Goal: Task Accomplishment & Management: Manage account settings

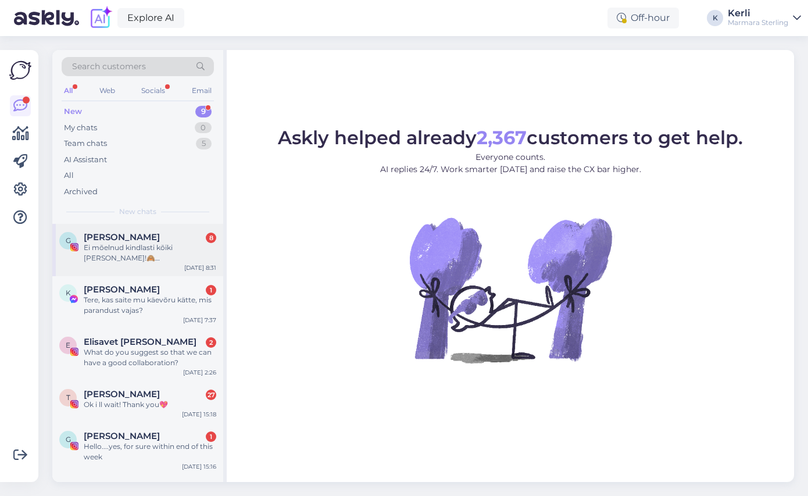
scroll to position [181, 0]
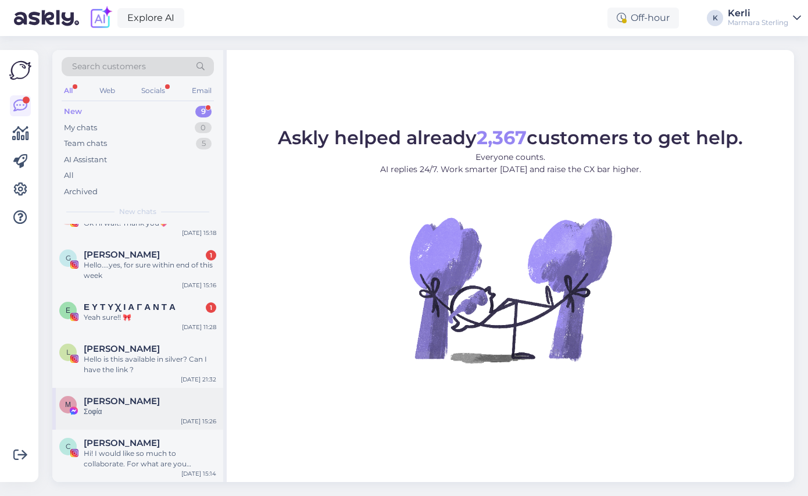
click at [144, 410] on div "Σοφία" at bounding box center [150, 411] width 133 height 10
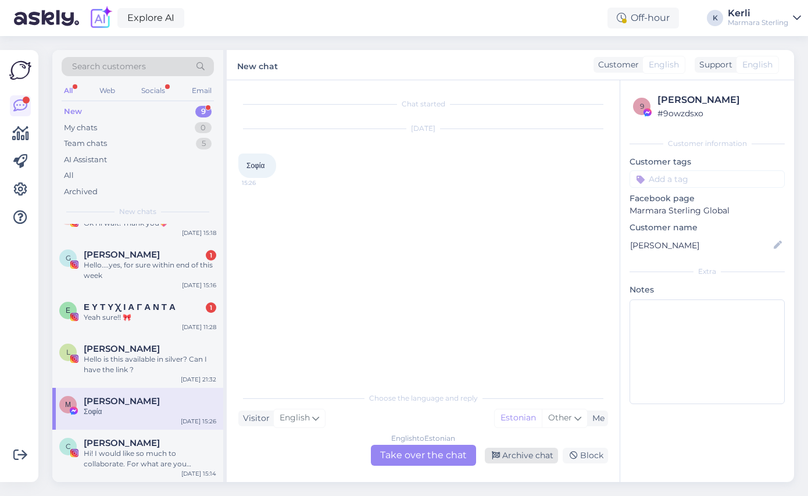
click at [513, 453] on div "Archive chat" at bounding box center [521, 456] width 73 height 16
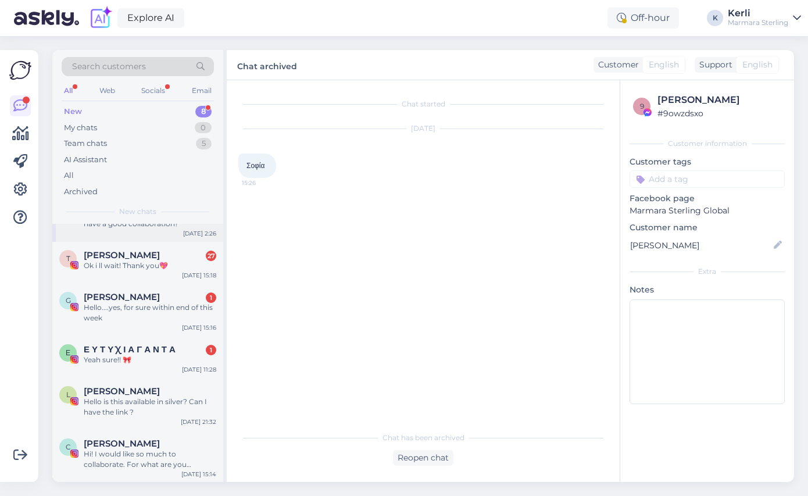
scroll to position [139, 0]
click at [145, 401] on div "Hello is this available in silver? Can I have the link ?" at bounding box center [150, 406] width 133 height 21
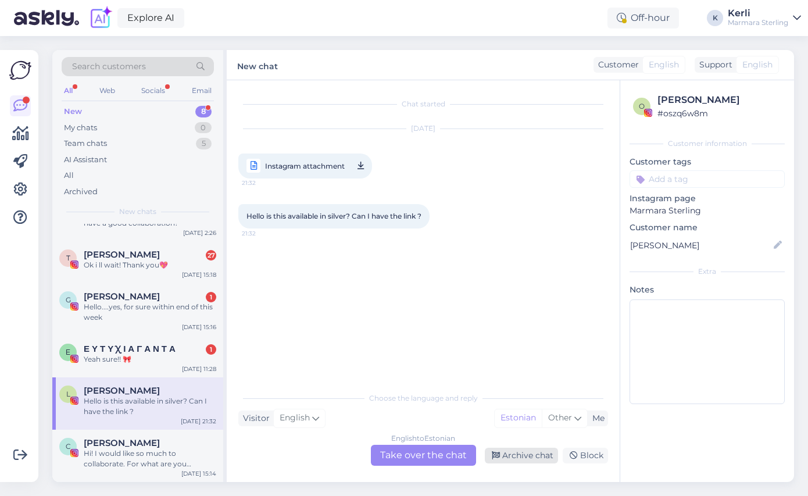
click at [505, 455] on div "Archive chat" at bounding box center [521, 456] width 73 height 16
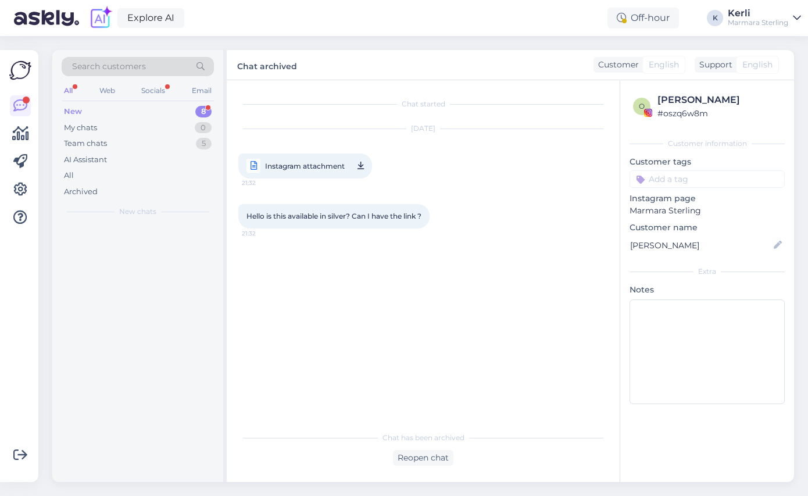
scroll to position [0, 0]
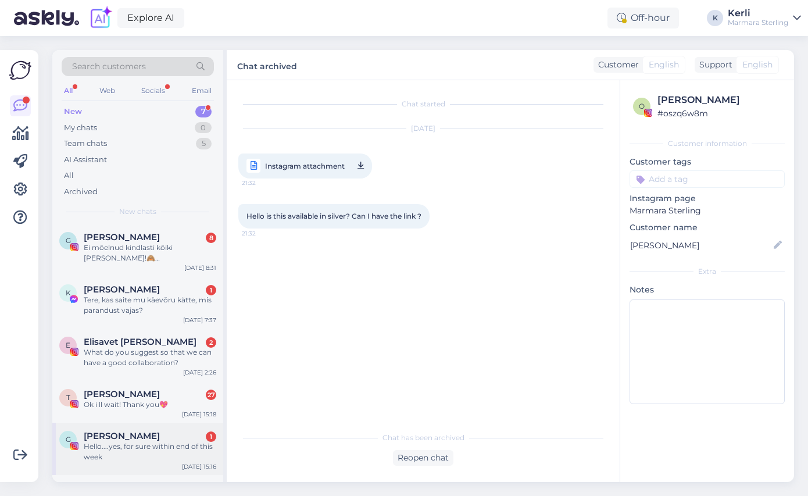
click at [104, 449] on div "Hello....yes, for sure within end of this week" at bounding box center [150, 451] width 133 height 21
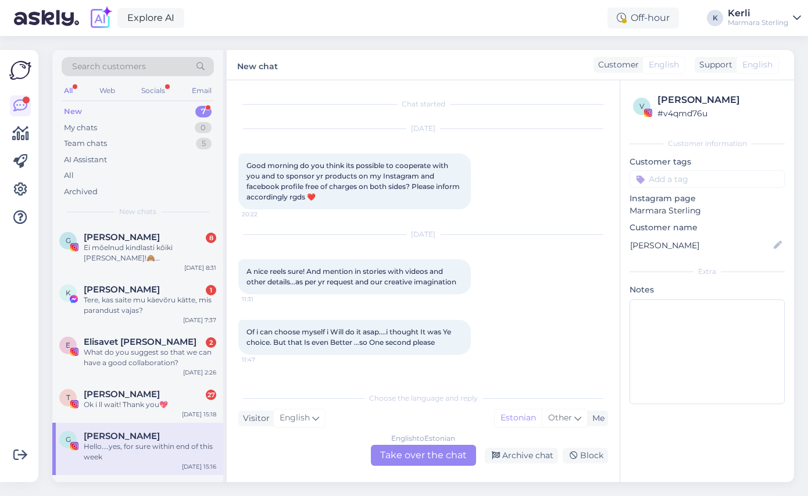
scroll to position [962, 0]
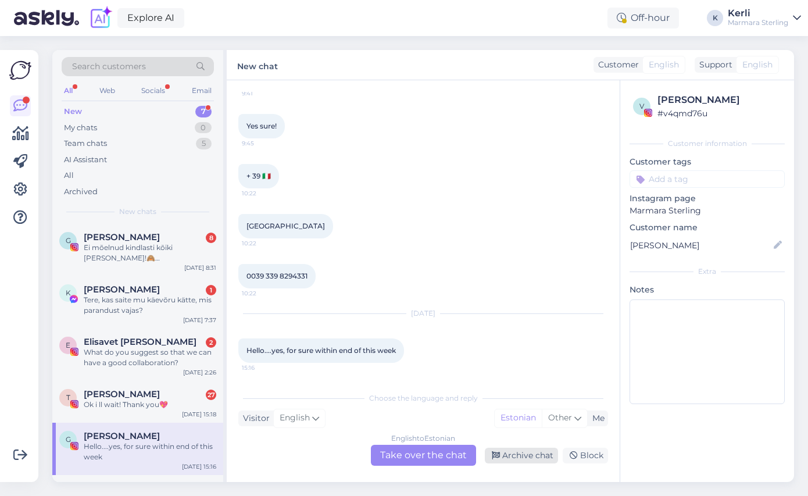
click at [517, 459] on div "Archive chat" at bounding box center [521, 456] width 73 height 16
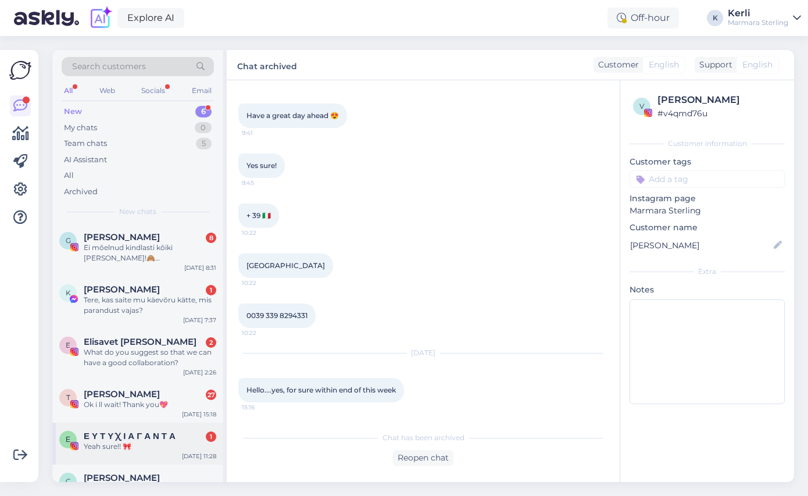
scroll to position [35, 0]
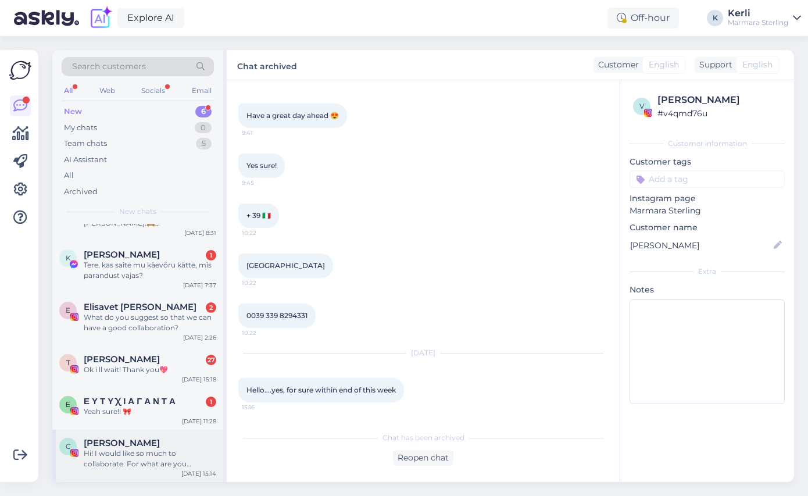
click at [152, 464] on div "Hi! I would like so much to collaborate. For what are you interested? Giveaway?" at bounding box center [150, 458] width 133 height 21
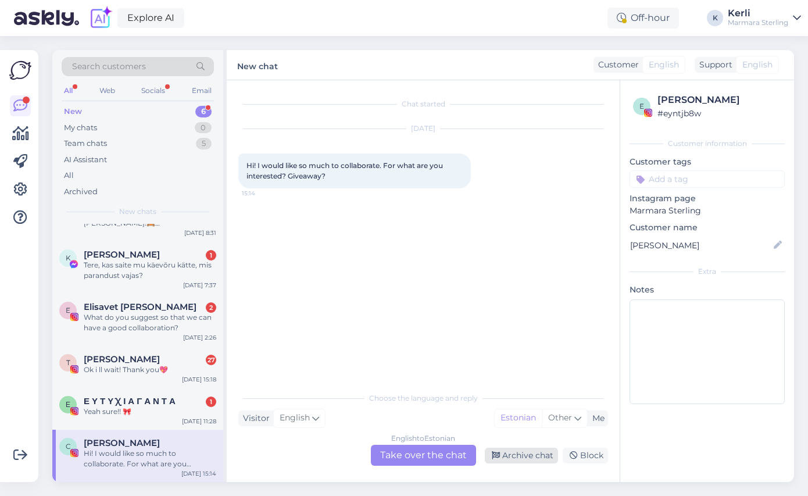
click at [510, 454] on div "Archive chat" at bounding box center [521, 456] width 73 height 16
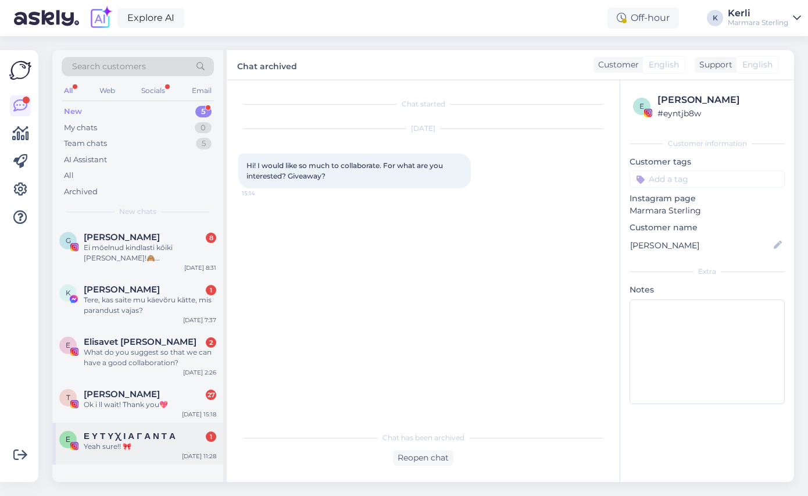
click at [124, 435] on span "Ε Υ Τ Υ Χ Ι Α Γ Α Ν Τ Α" at bounding box center [130, 436] width 92 height 10
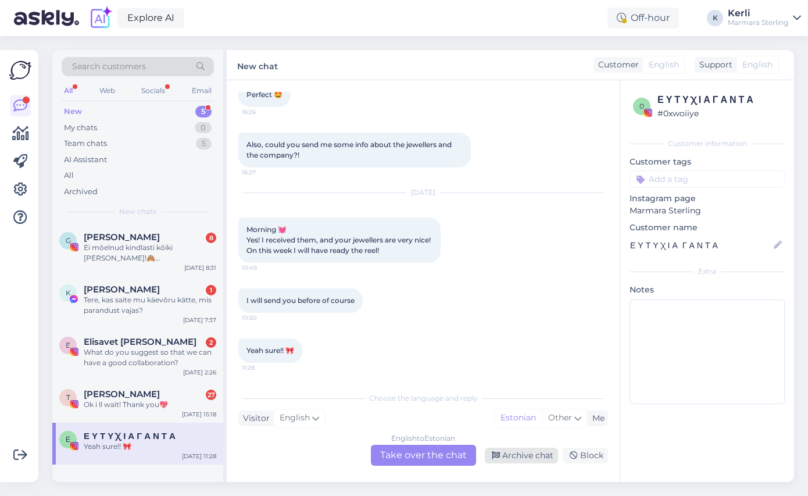
click at [507, 454] on div "Archive chat" at bounding box center [521, 456] width 73 height 16
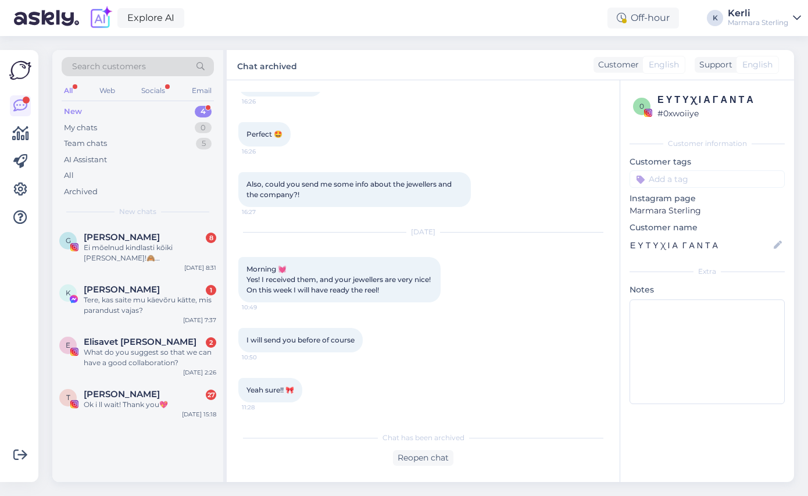
click at [133, 424] on div "G Gertu T 8 Ei mõelnud kindlasti kõiki endale jätta!🙈 Mulle meeldiks enim käeke…" at bounding box center [137, 353] width 171 height 258
click at [136, 407] on div "Ok i ll wait! Thank you💖" at bounding box center [150, 404] width 133 height 10
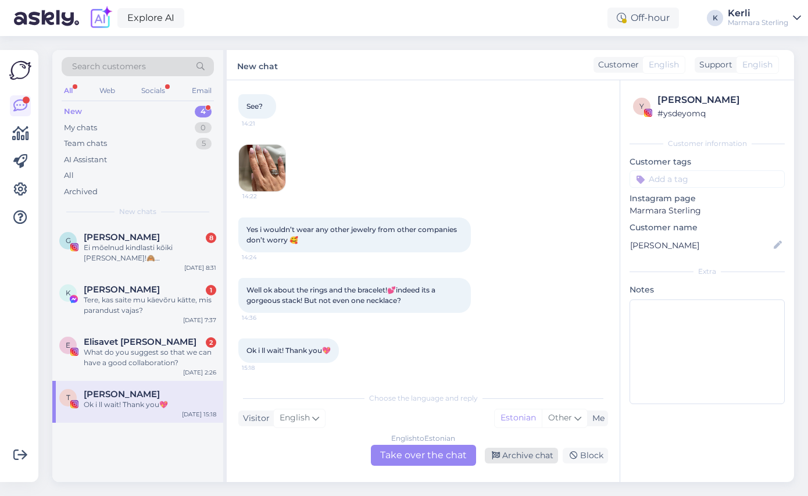
click at [517, 459] on div "Archive chat" at bounding box center [521, 456] width 73 height 16
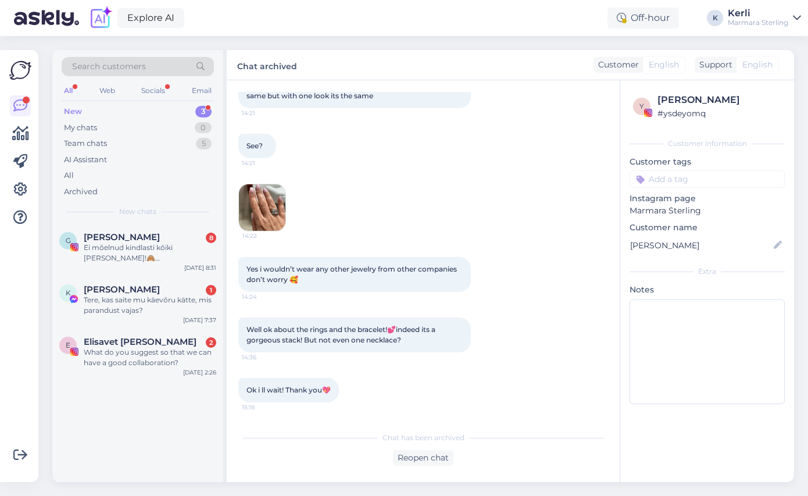
scroll to position [1911, 0]
click at [120, 357] on div "What do you suggest so that we can have a good collaboration?" at bounding box center [150, 357] width 133 height 21
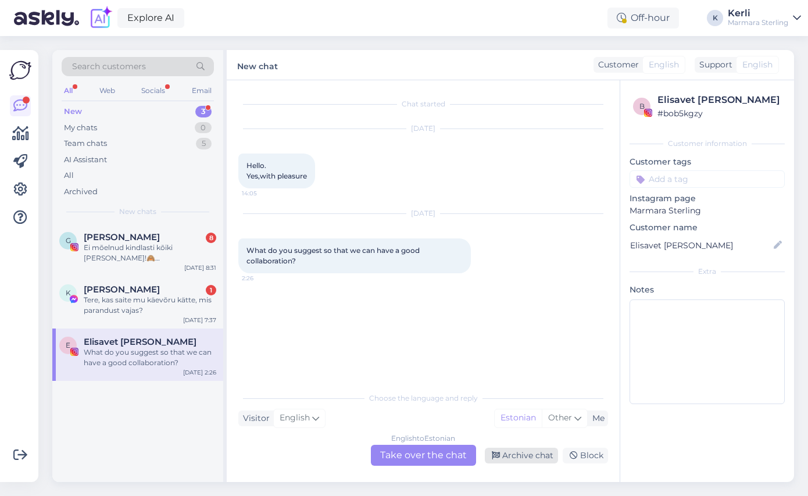
click at [517, 448] on div "Archive chat" at bounding box center [521, 456] width 73 height 16
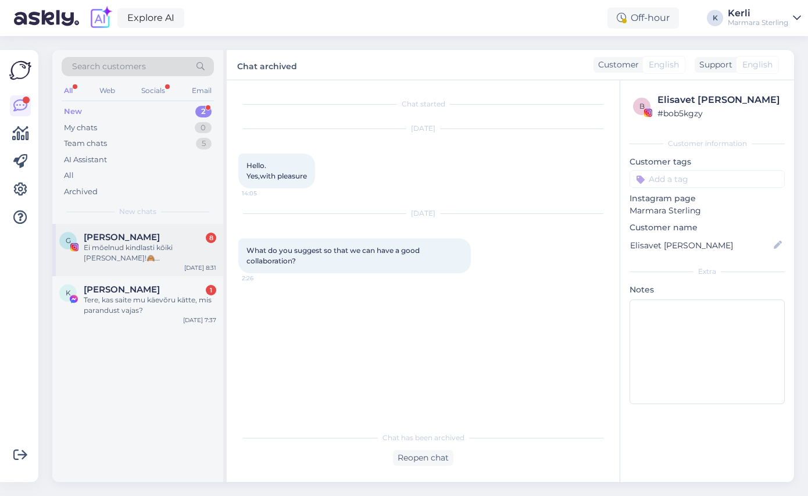
click at [119, 253] on div "Ei mõelnud kindlasti kõiki endale jätta!🙈 Mulle meeldiks enim käekett, see kivi…" at bounding box center [150, 252] width 133 height 21
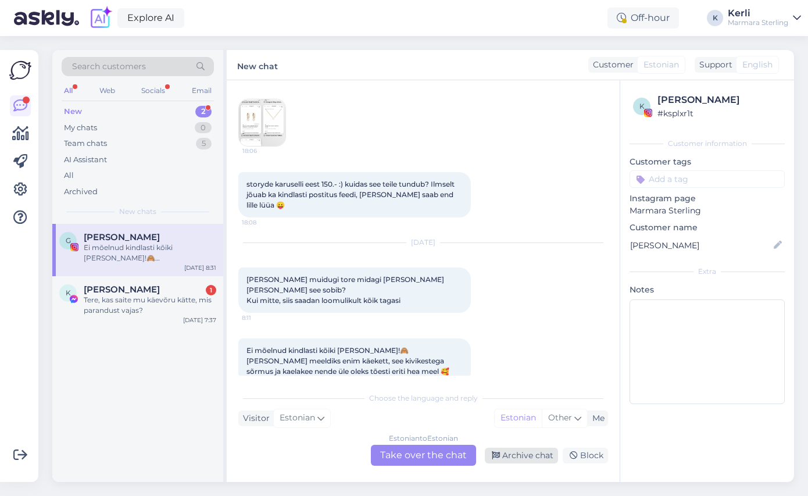
click at [538, 452] on div "Archive chat" at bounding box center [521, 456] width 73 height 16
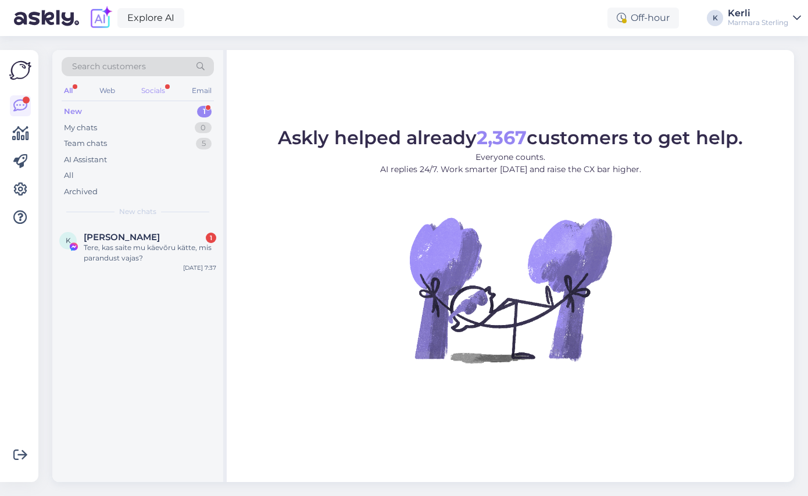
click at [142, 84] on div "Socials" at bounding box center [153, 90] width 28 height 15
click at [75, 91] on div "All Web Socials Email" at bounding box center [138, 92] width 152 height 18
click at [67, 87] on div "All" at bounding box center [68, 90] width 13 height 15
